Goal: Navigation & Orientation: Find specific page/section

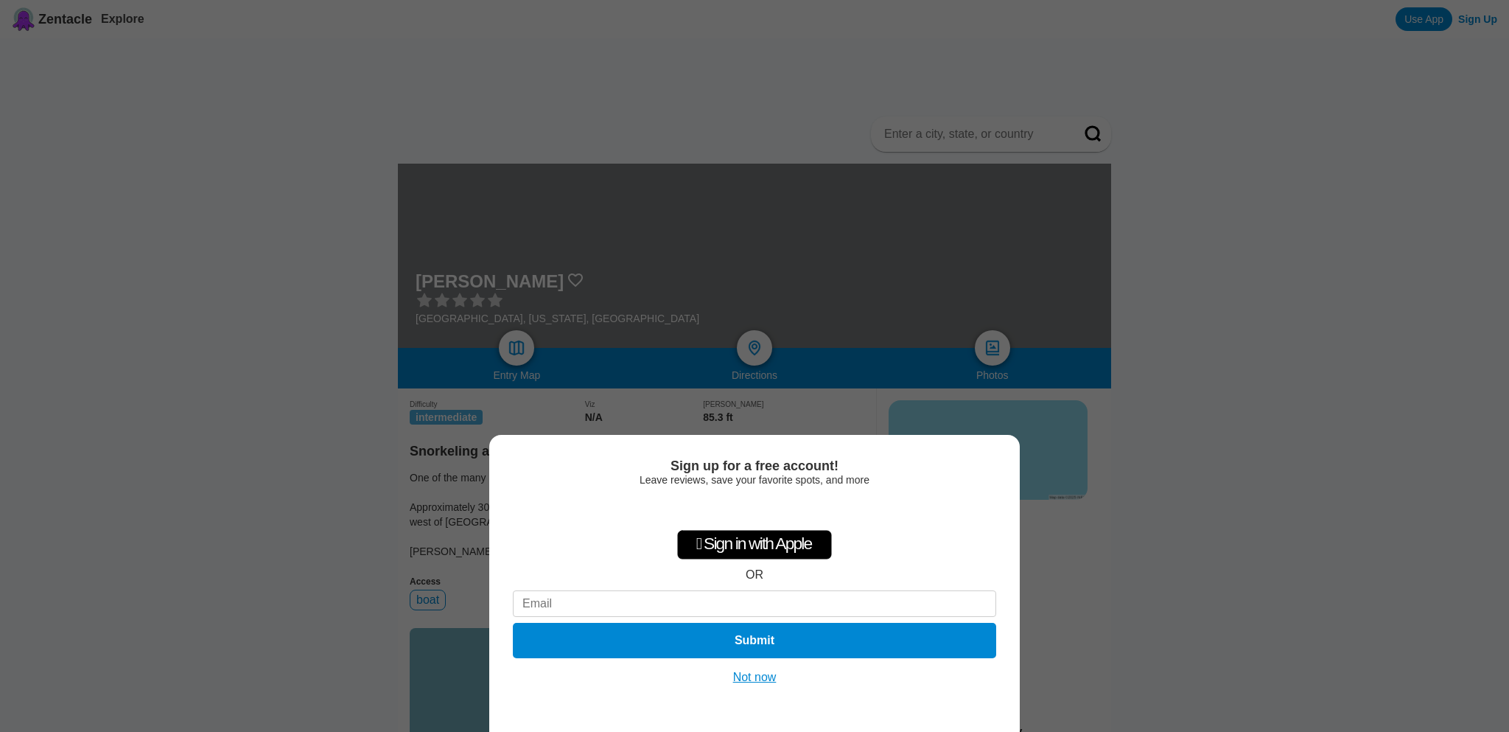
click at [766, 679] on button "Not now" at bounding box center [755, 677] width 52 height 15
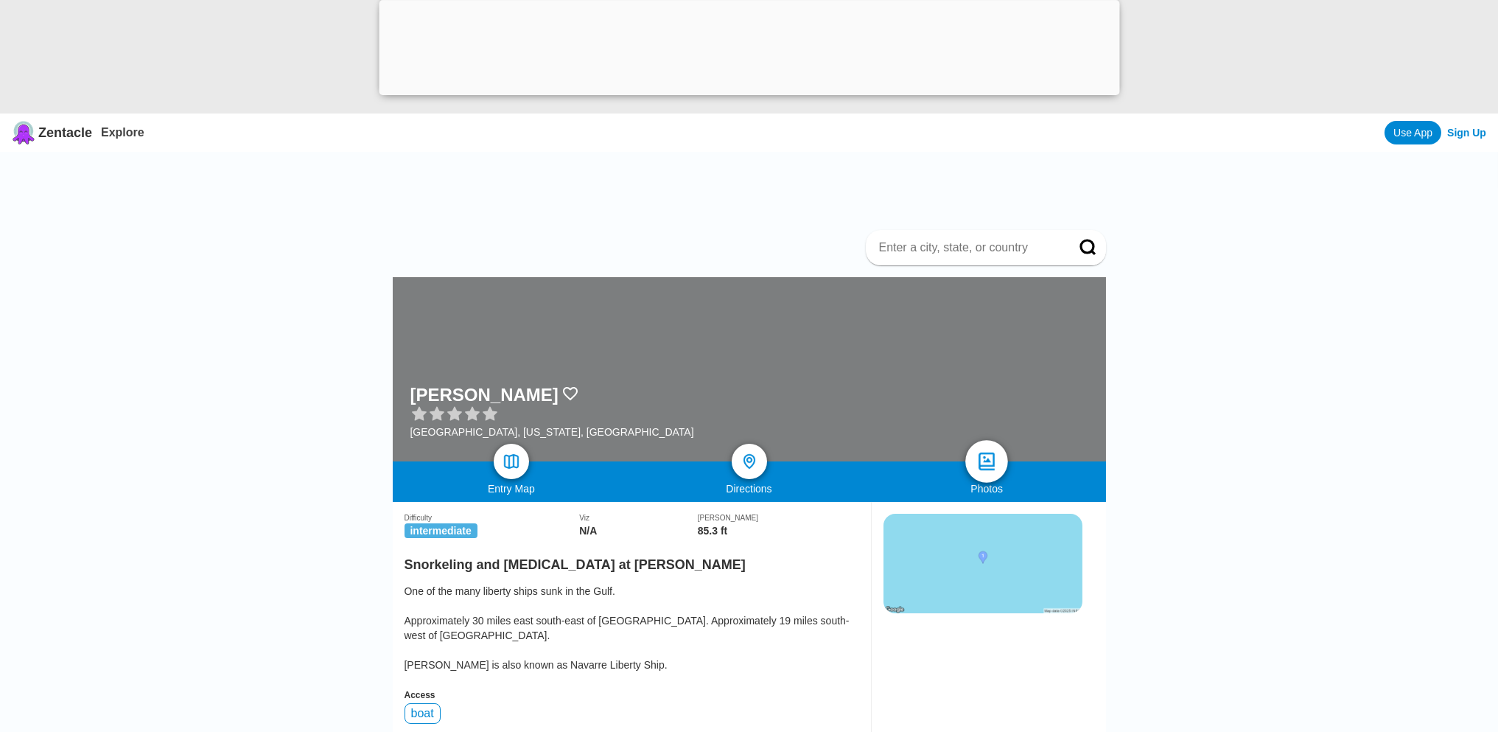
click at [986, 464] on img at bounding box center [986, 461] width 21 height 21
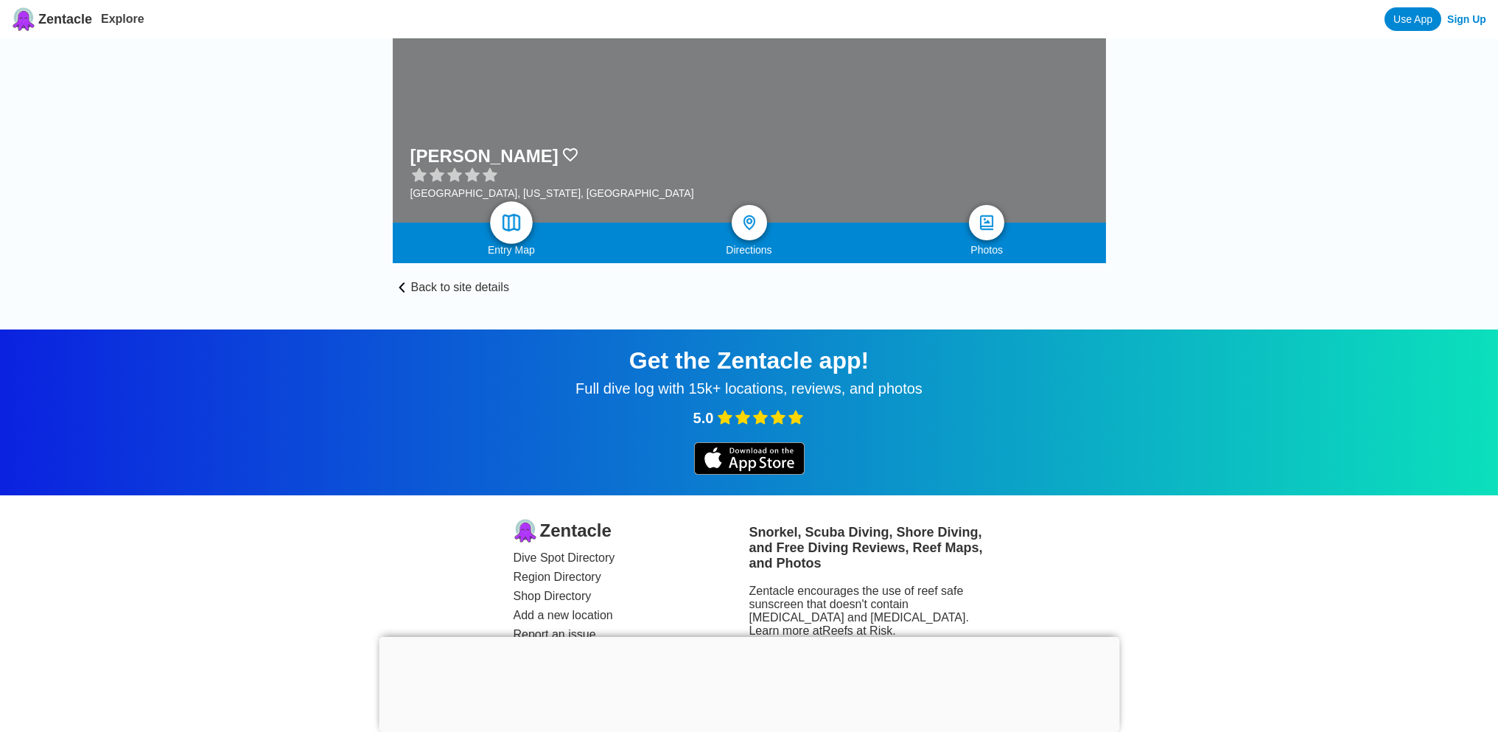
click at [520, 225] on img at bounding box center [510, 222] width 21 height 21
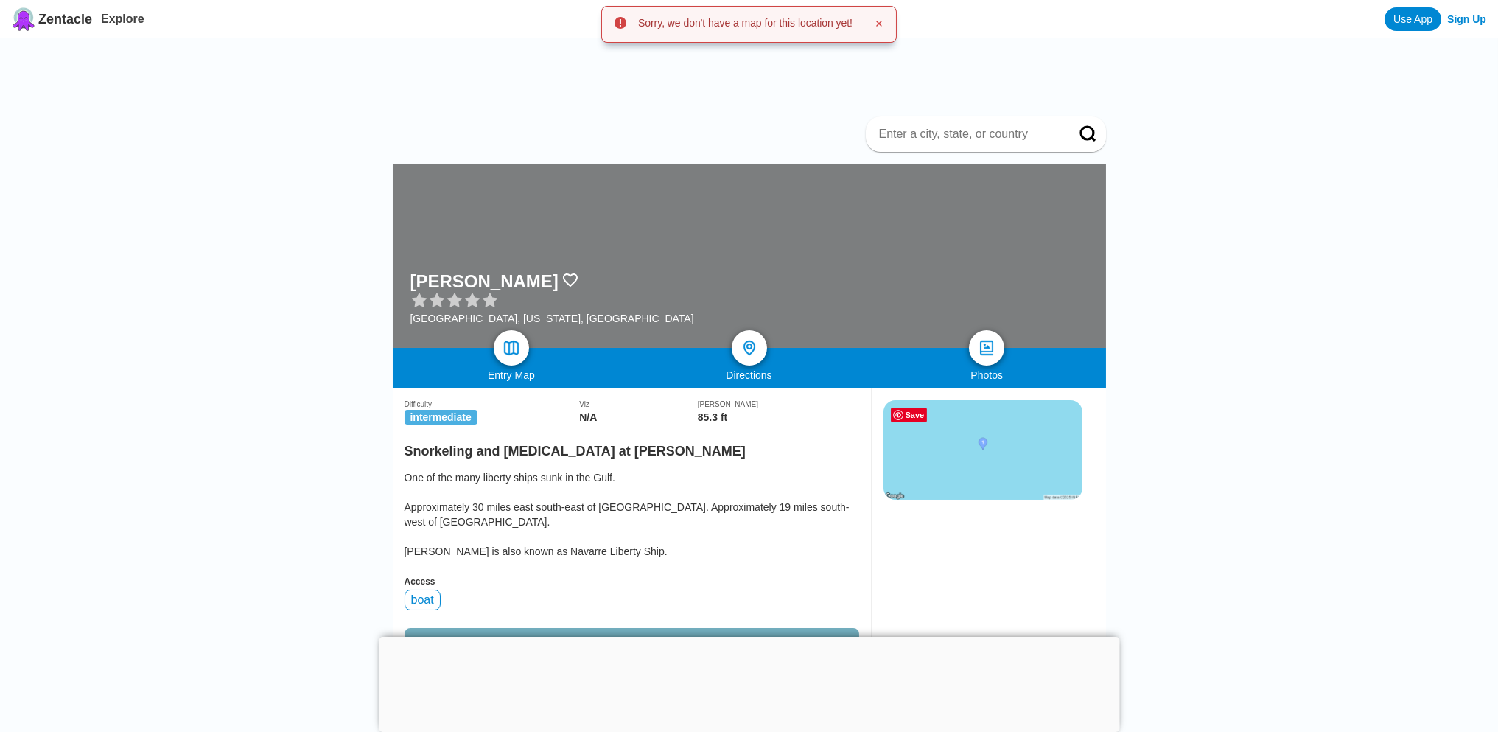
click at [982, 441] on img at bounding box center [983, 449] width 199 height 99
